Goal: Task Accomplishment & Management: Use online tool/utility

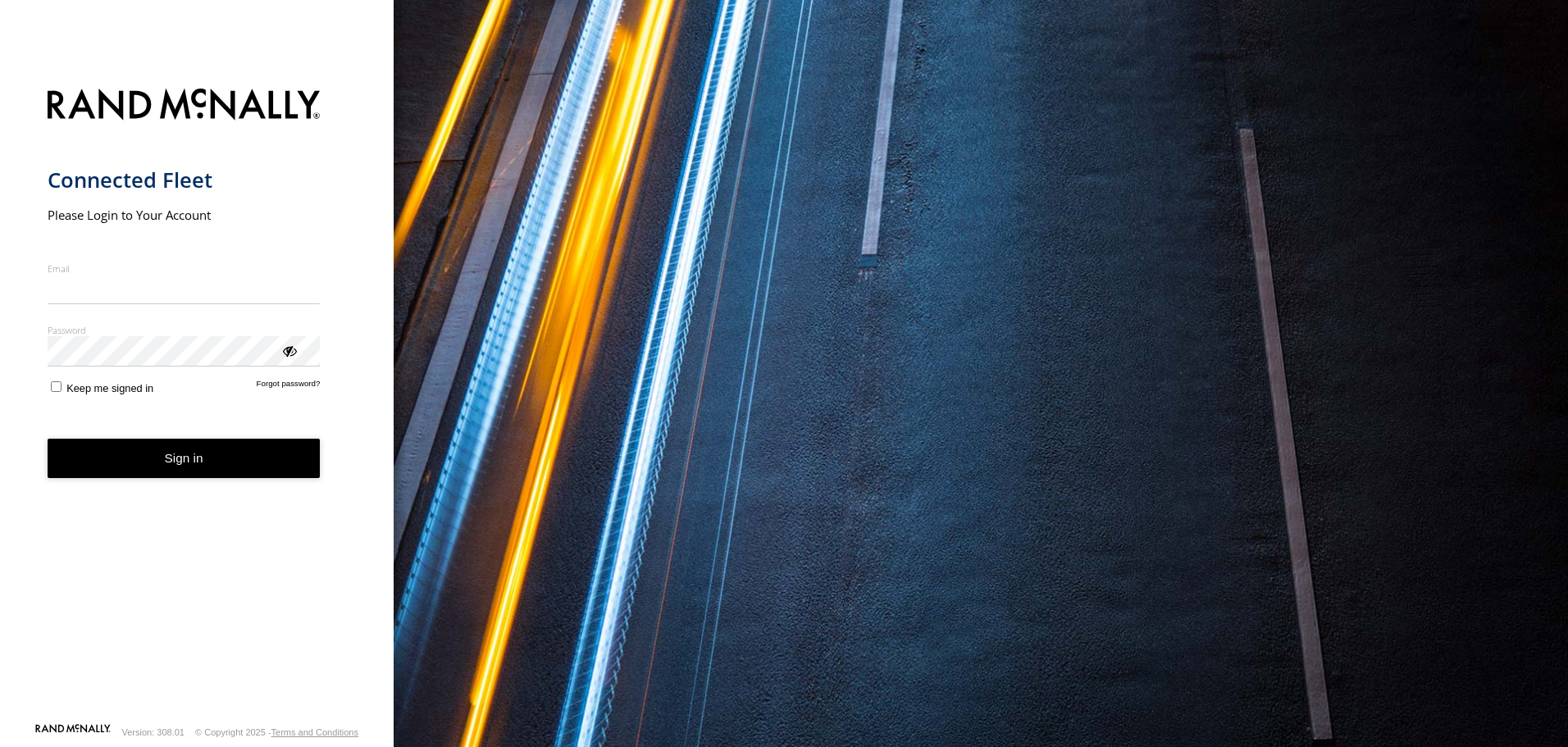
type input "**********"
click at [167, 475] on button "Sign in" at bounding box center [184, 459] width 273 height 41
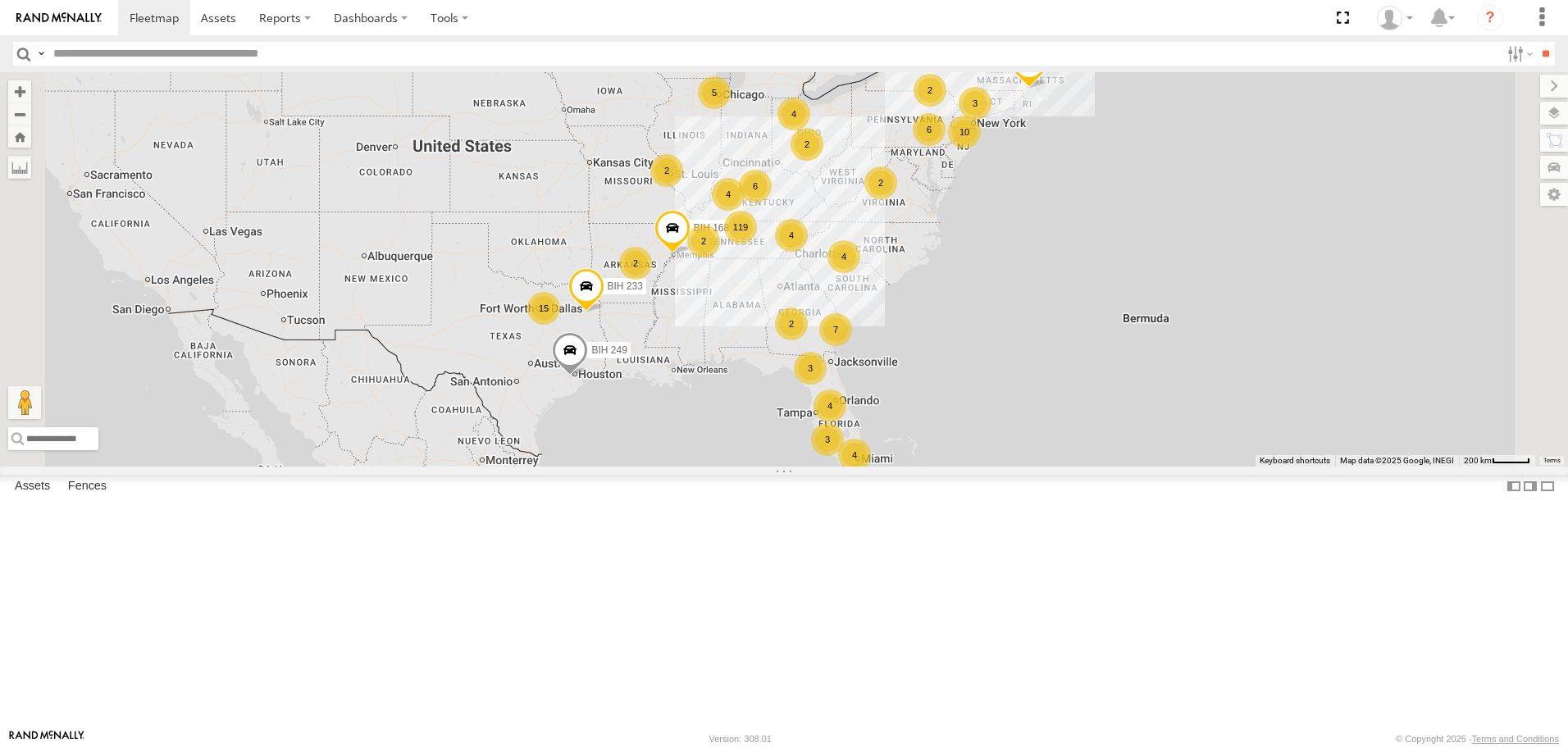
click at [0, 0] on span "Asset" at bounding box center [0, 0] width 0 height 0
click at [0, 0] on span at bounding box center [0, 0] width 0 height 0
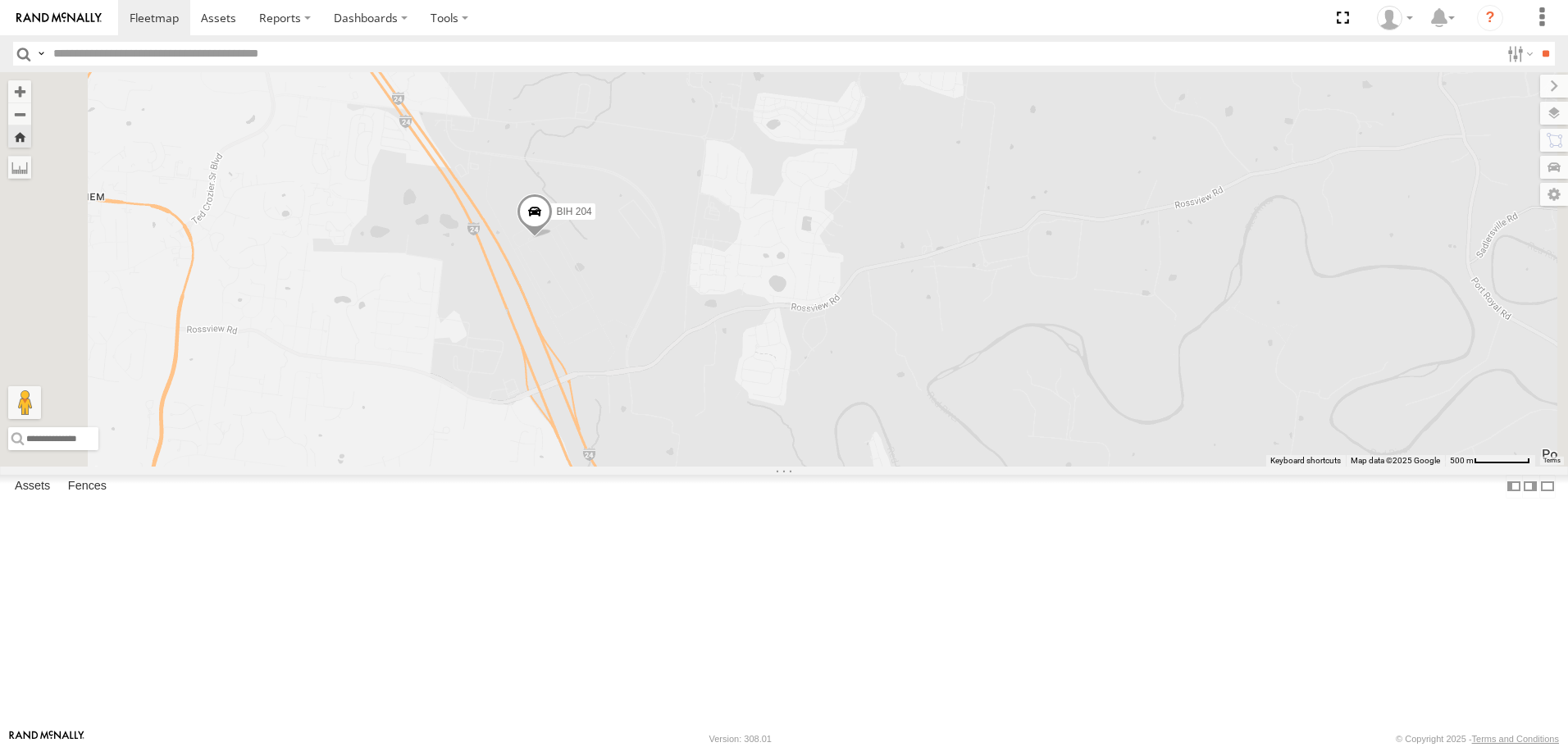
scroll to position [4923, 0]
click at [0, 0] on span at bounding box center [0, 0] width 0 height 0
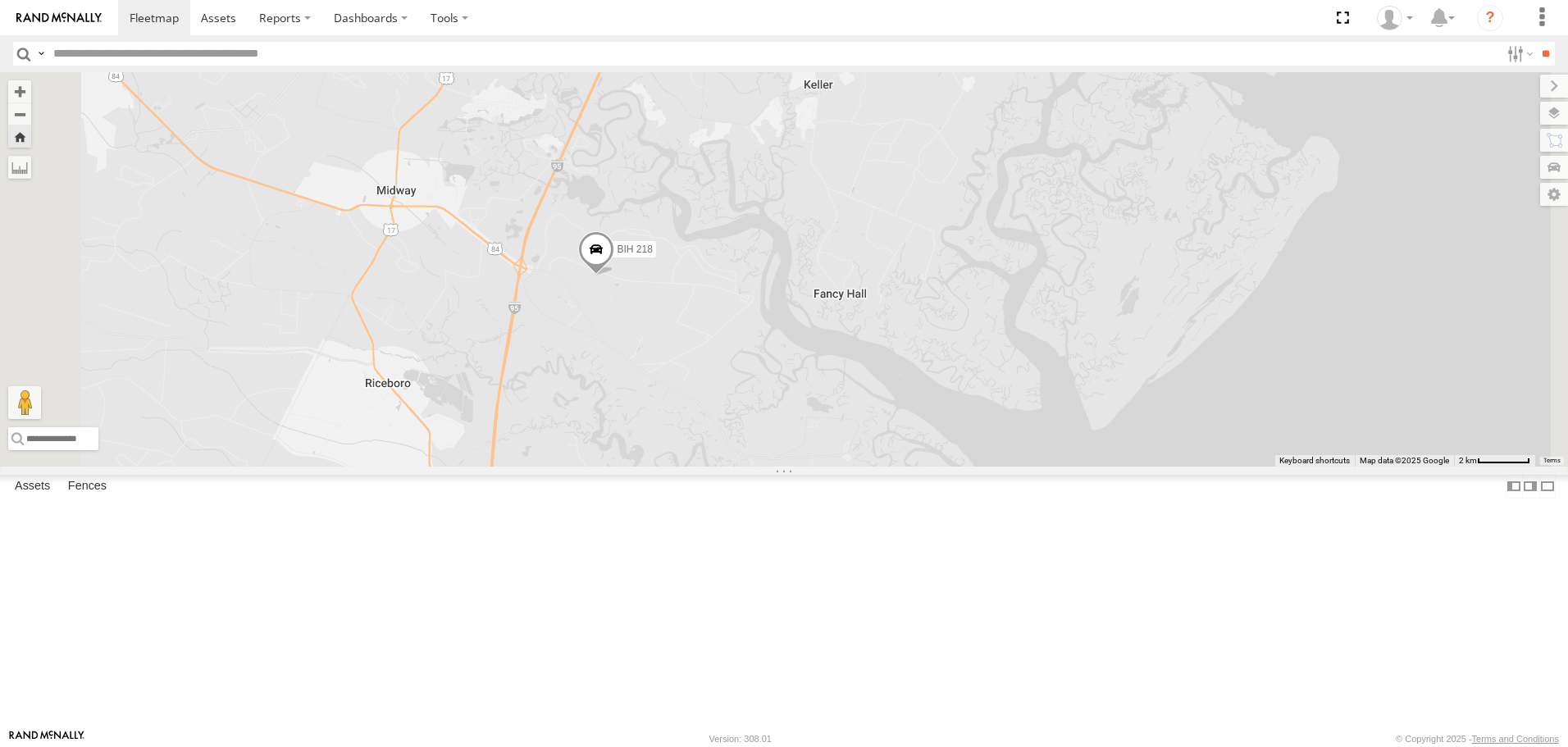
scroll to position [7958, 0]
click at [0, 0] on div "All Assets" at bounding box center [0, 0] width 0 height 0
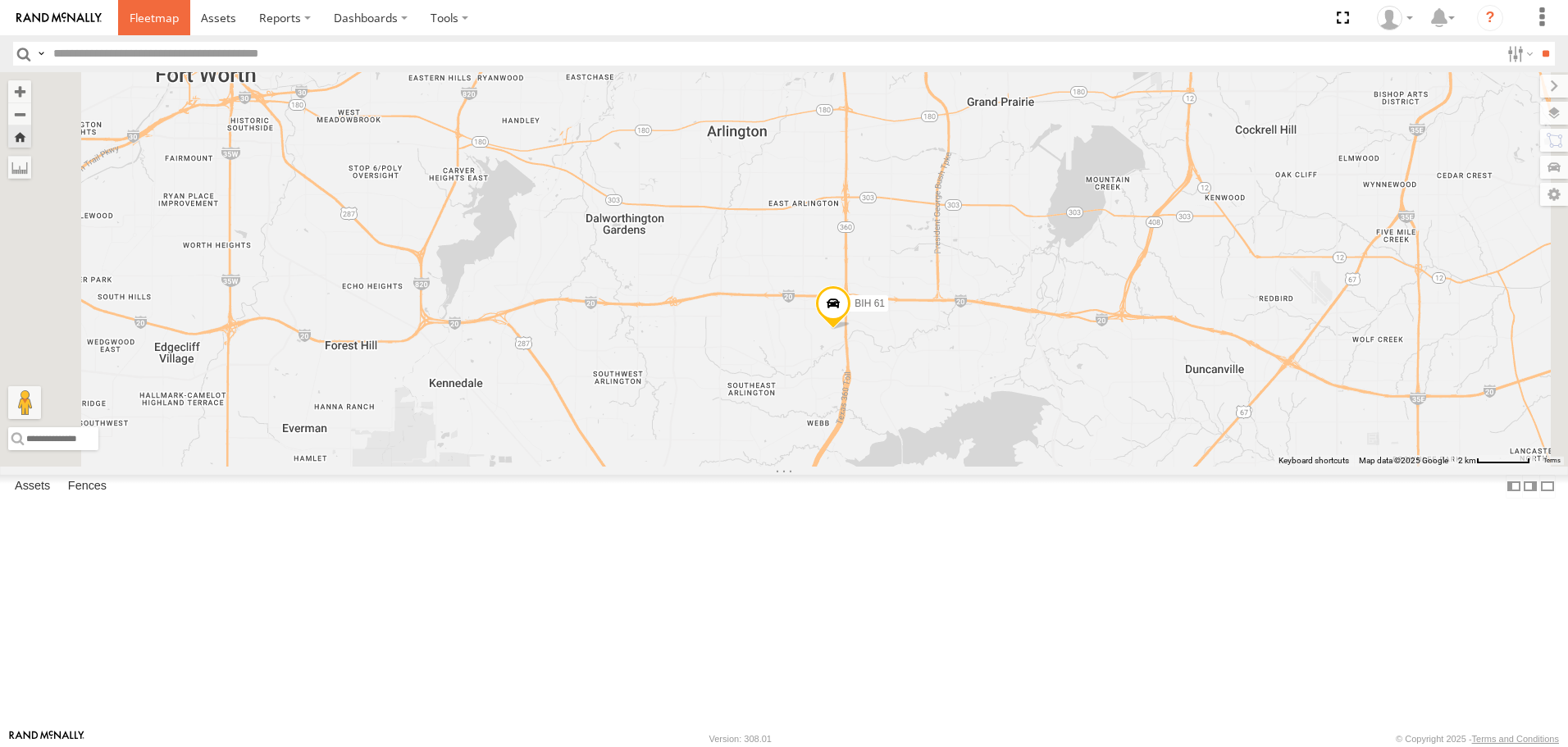
click at [163, 20] on span at bounding box center [154, 17] width 49 height 15
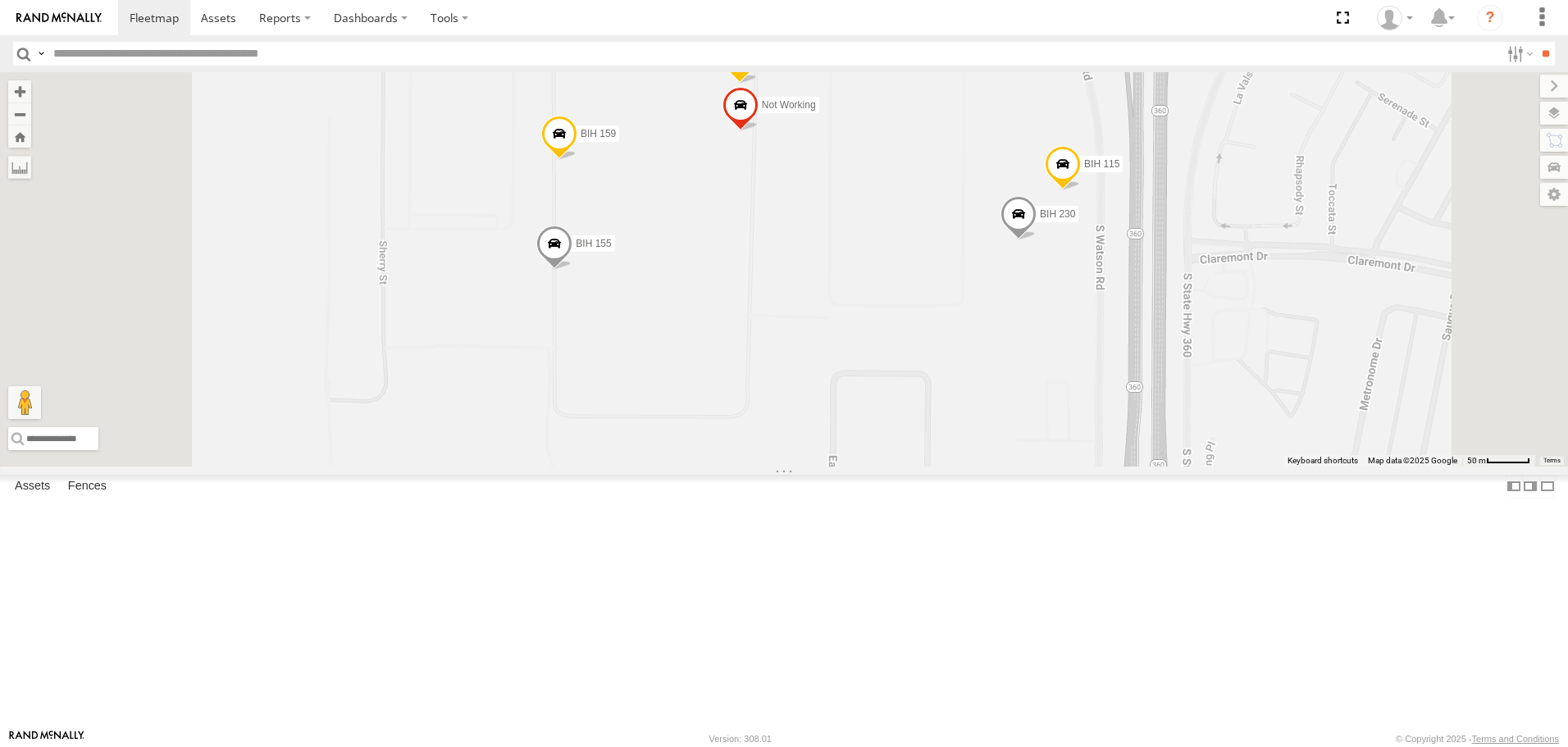
drag, startPoint x: 1001, startPoint y: 496, endPoint x: 994, endPoint y: 369, distance: 127.2
click at [994, 369] on div "BIH 249 BIH 168 BIH 233 BIH 179 BIH 161 BIH 278 BIH 114 BIH 230 Not Working BIH…" at bounding box center [784, 269] width 1568 height 393
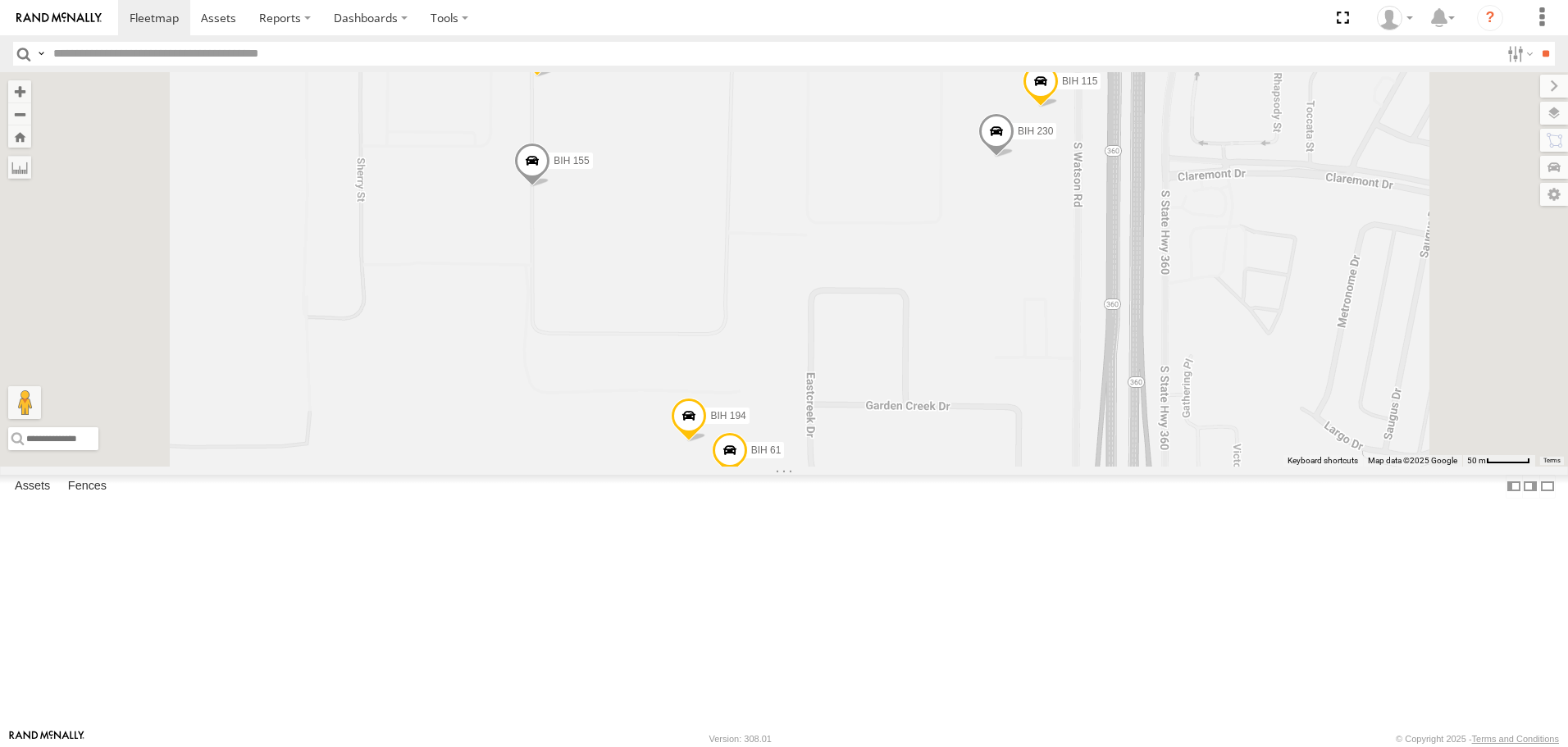
drag, startPoint x: 969, startPoint y: 438, endPoint x: 933, endPoint y: 302, distance: 140.7
click at [933, 302] on div "BIH 249 BIH 168 BIH 233 BIH 179 BIH 161 BIH 278 BIH 114 BIH 230 Not Working BIH…" at bounding box center [784, 269] width 1568 height 393
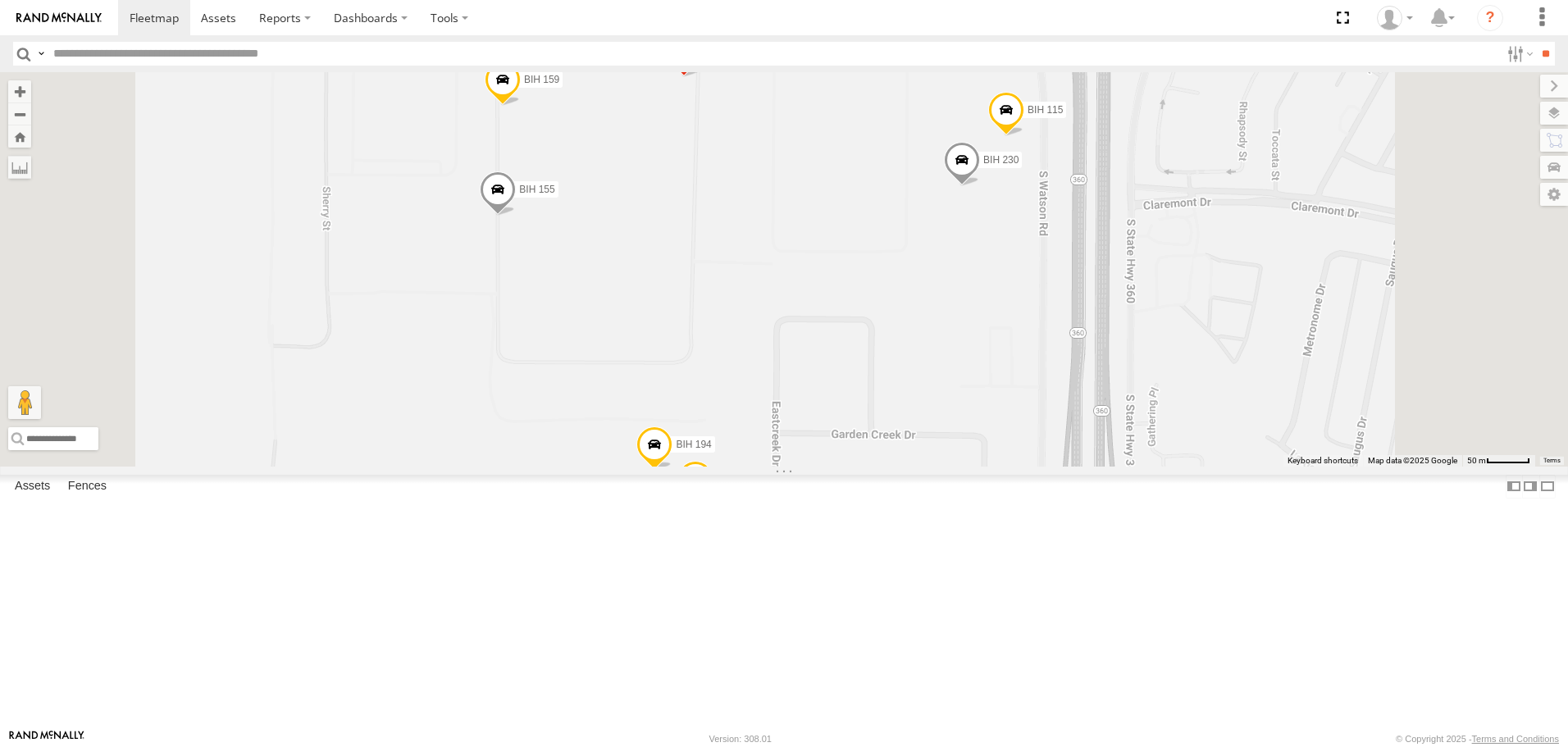
drag, startPoint x: 934, startPoint y: 302, endPoint x: 921, endPoint y: 411, distance: 109.8
click at [921, 411] on div "BIH 249 BIH 168 BIH 233 BIH 179 BIH 161 BIH 278 BIH 114 BIH 230 Not Working BIH…" at bounding box center [784, 269] width 1568 height 393
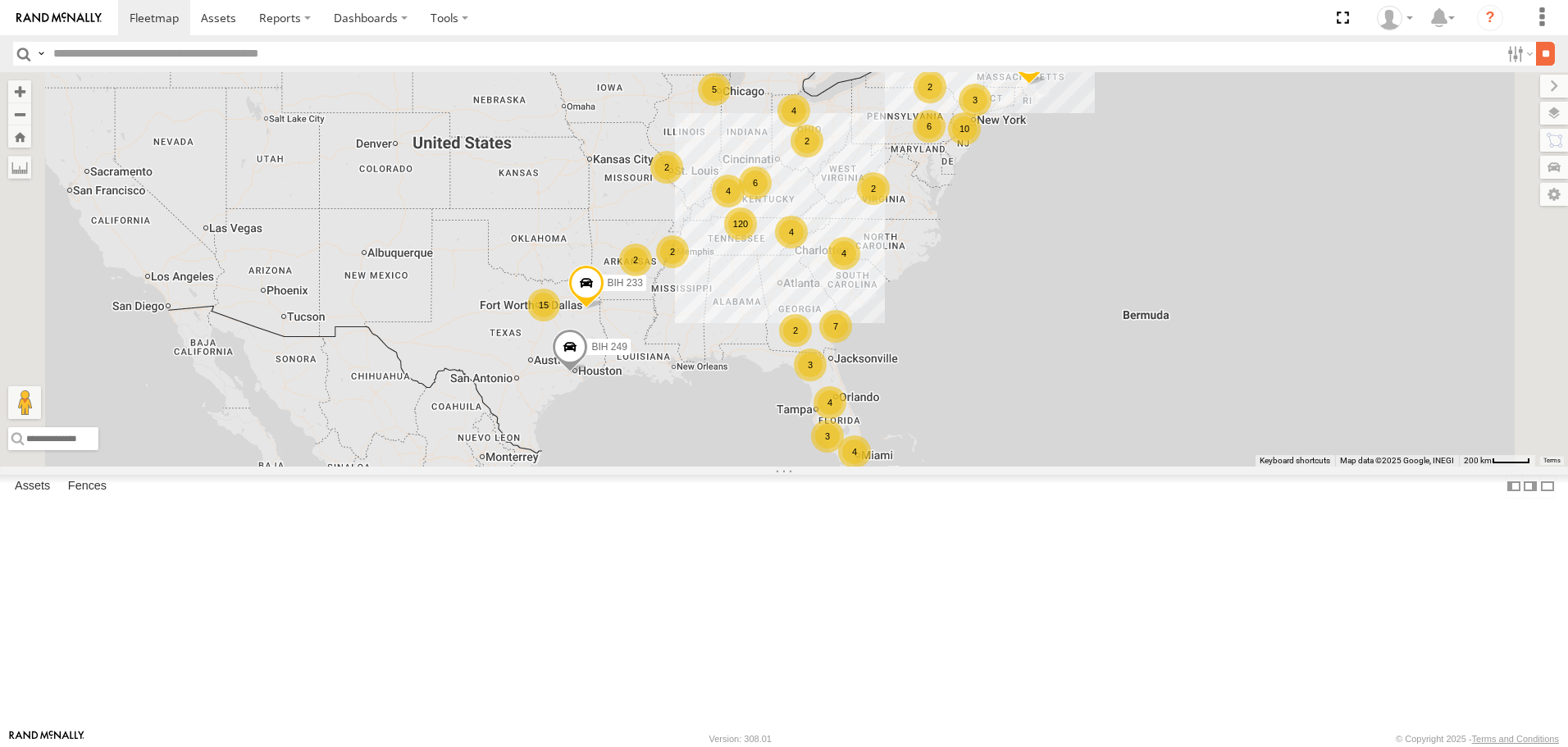
click at [1538, 54] on input "**" at bounding box center [1546, 53] width 19 height 24
click at [0, 0] on span "Asset" at bounding box center [0, 0] width 0 height 0
click at [159, 19] on span at bounding box center [154, 17] width 49 height 15
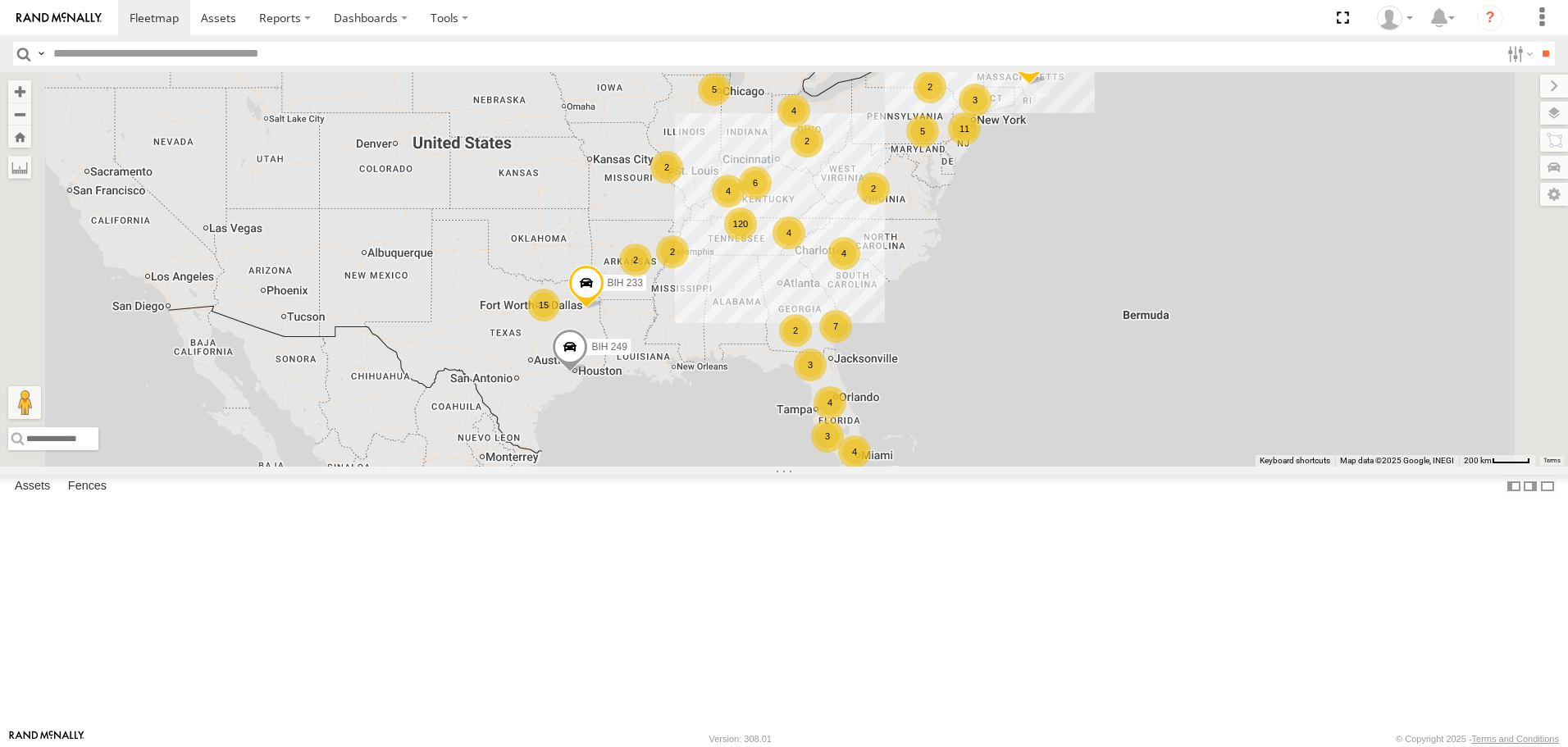
click at [0, 0] on span "Asset" at bounding box center [0, 0] width 0 height 0
click at [1536, 54] on input "**" at bounding box center [1546, 53] width 19 height 24
click at [0, 0] on span at bounding box center [0, 0] width 0 height 0
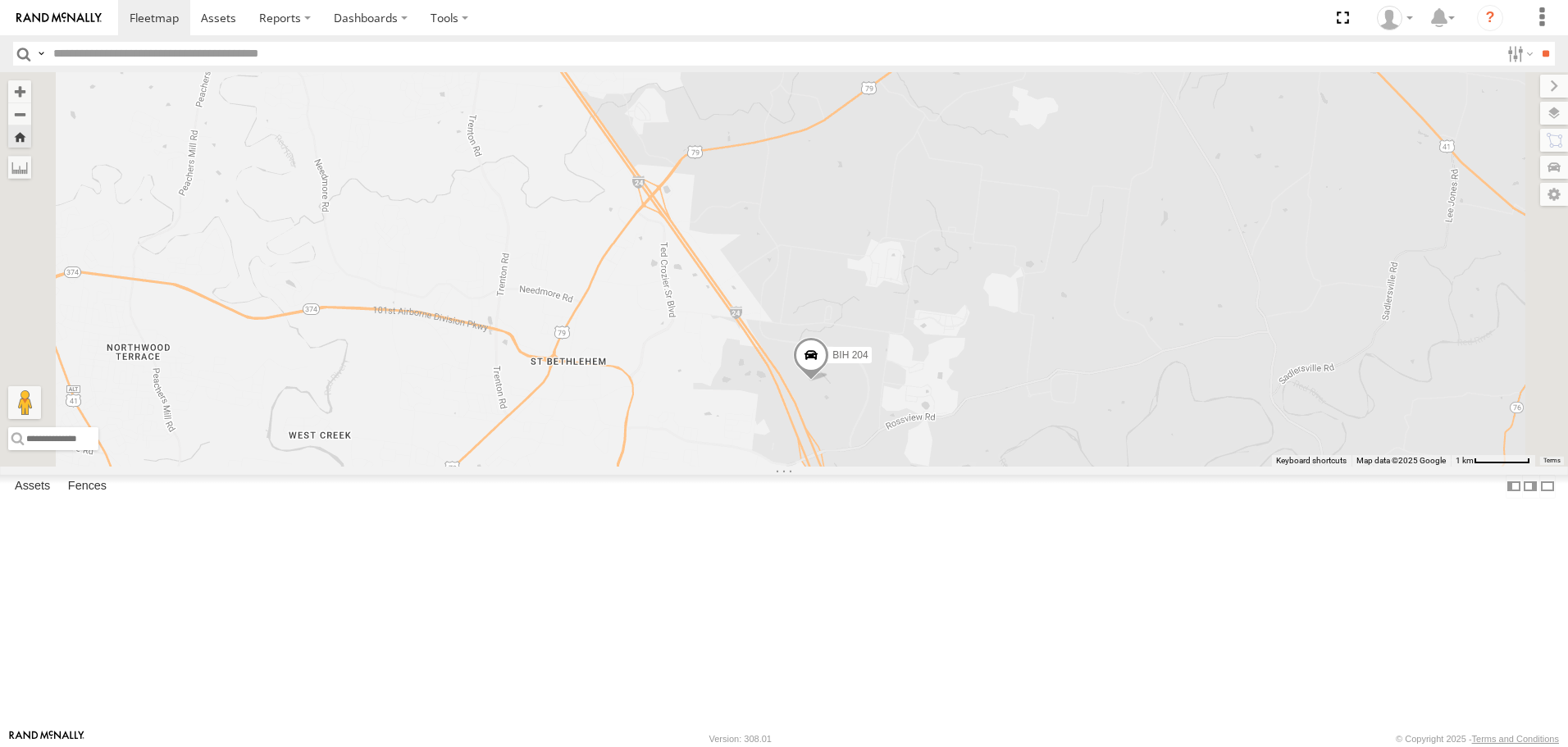
scroll to position [4841, 0]
click at [0, 0] on span at bounding box center [0, 0] width 0 height 0
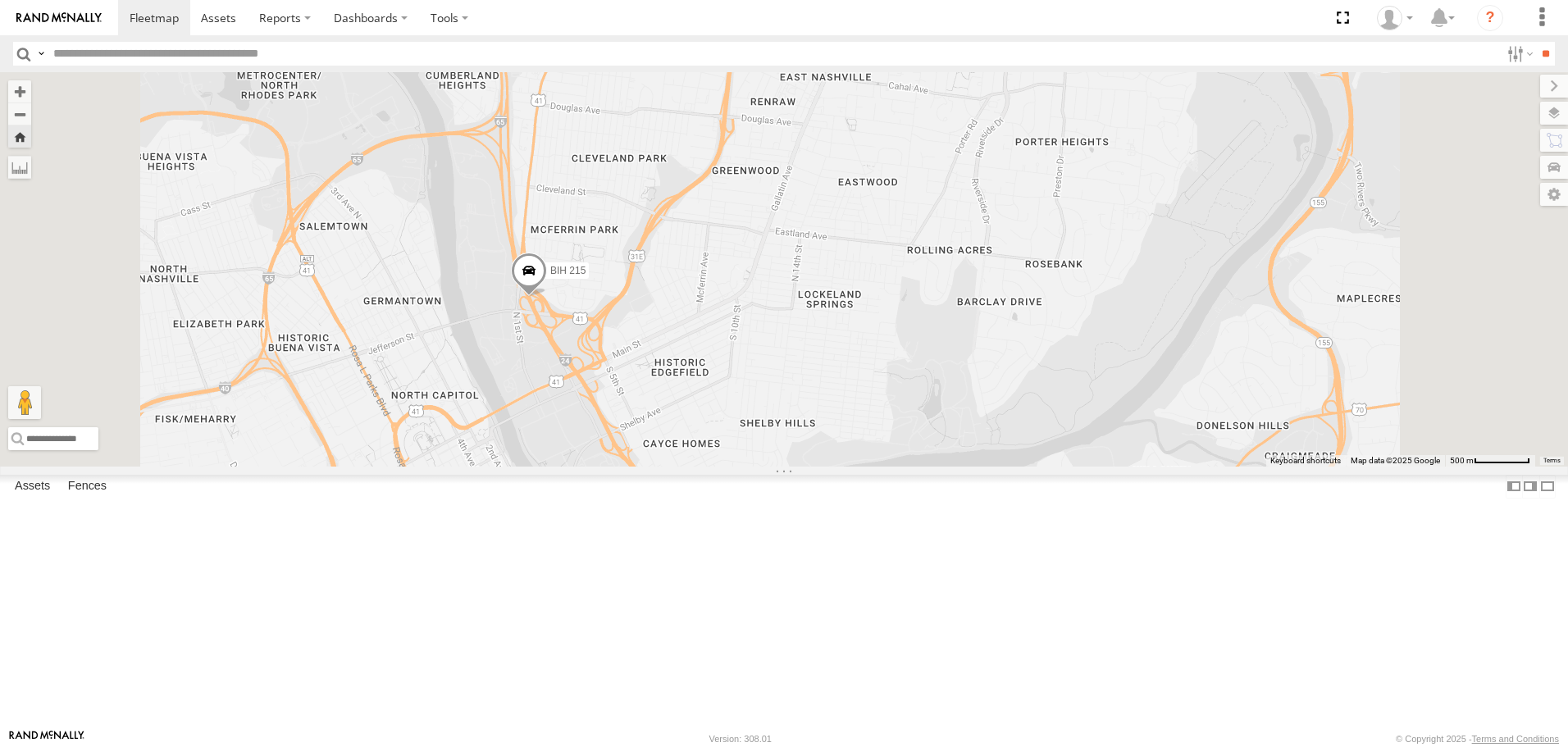
scroll to position [5824, 0]
click at [0, 0] on span at bounding box center [0, 0] width 0 height 0
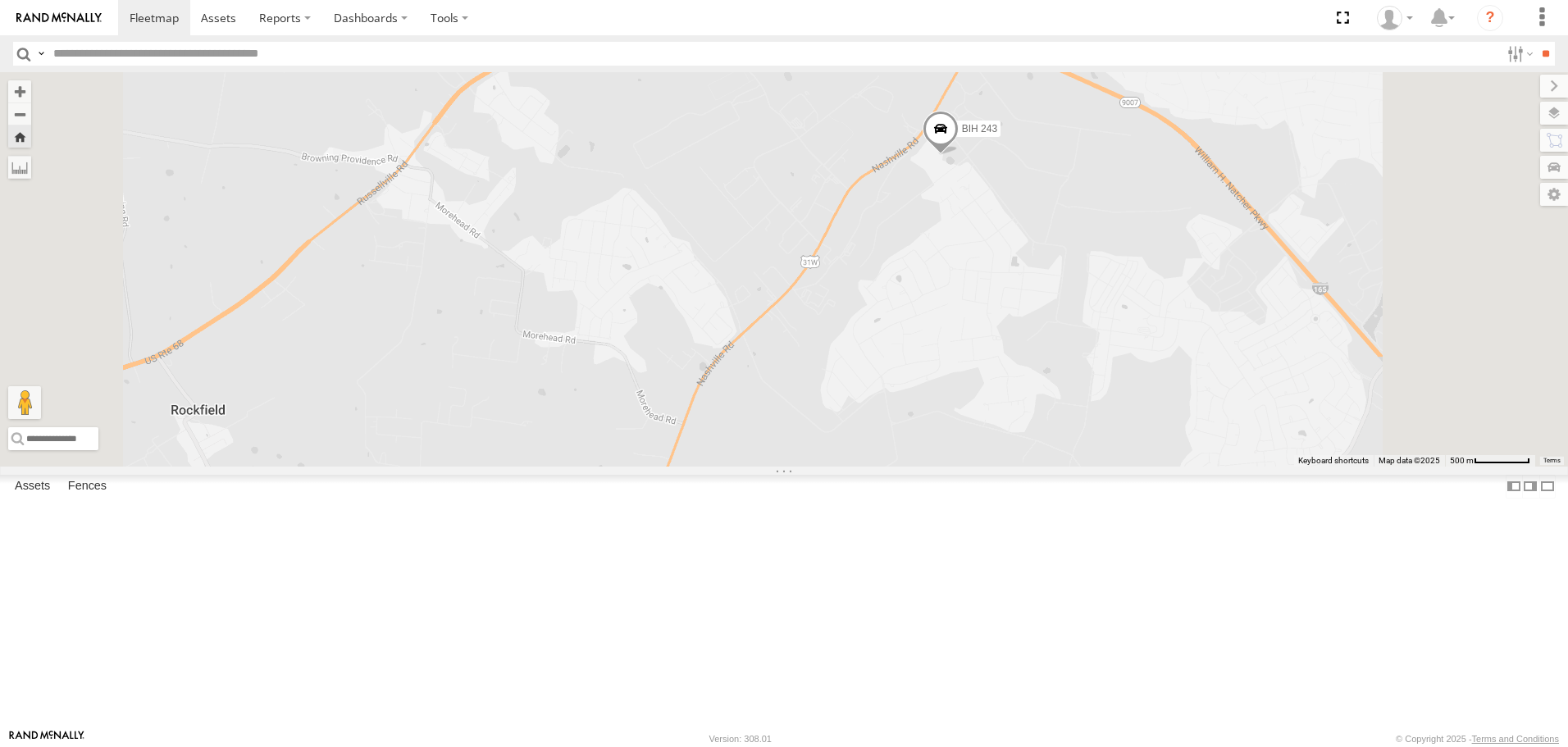
scroll to position [5906, 0]
click at [0, 0] on span at bounding box center [0, 0] width 0 height 0
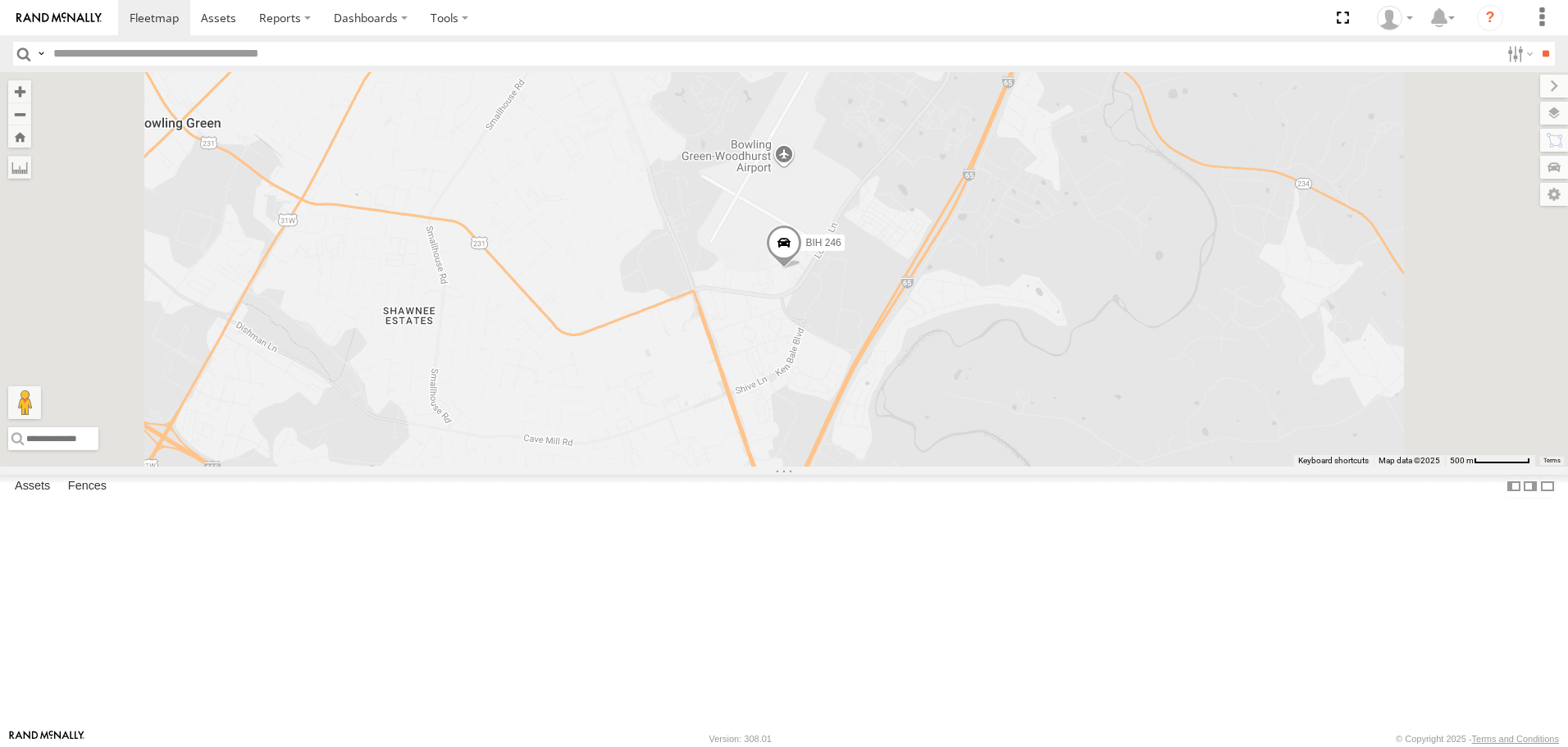
scroll to position [6317, 0]
click at [0, 0] on span at bounding box center [0, 0] width 0 height 0
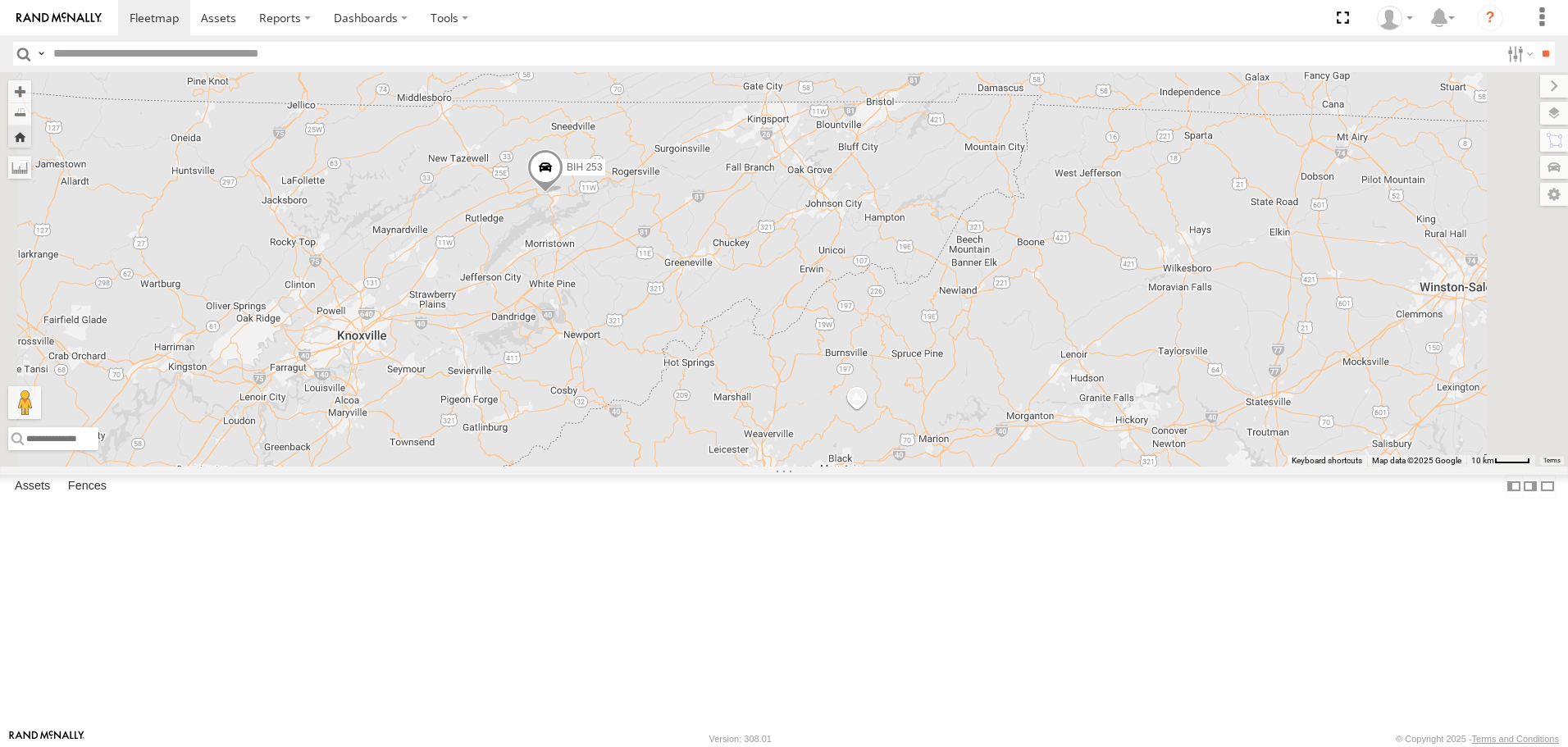
scroll to position [8039, 0]
